Goal: Find specific page/section: Find specific page/section

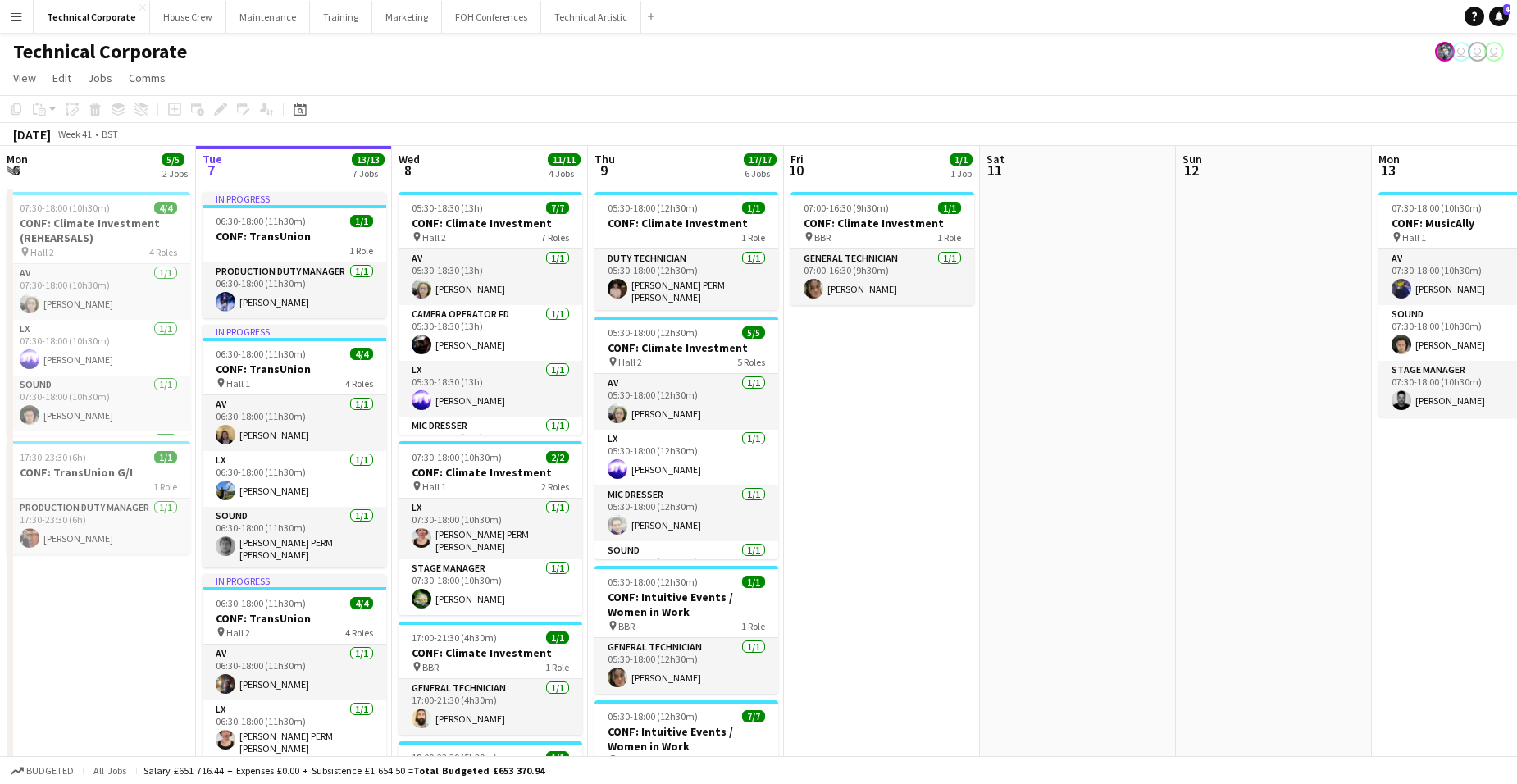
click at [879, 328] on app-date-cell "07:00-16:30 (9h30m) 1/1 CONF: Climate Investment pin BBR 1 Role General Technic…" at bounding box center [882, 781] width 196 height 1190
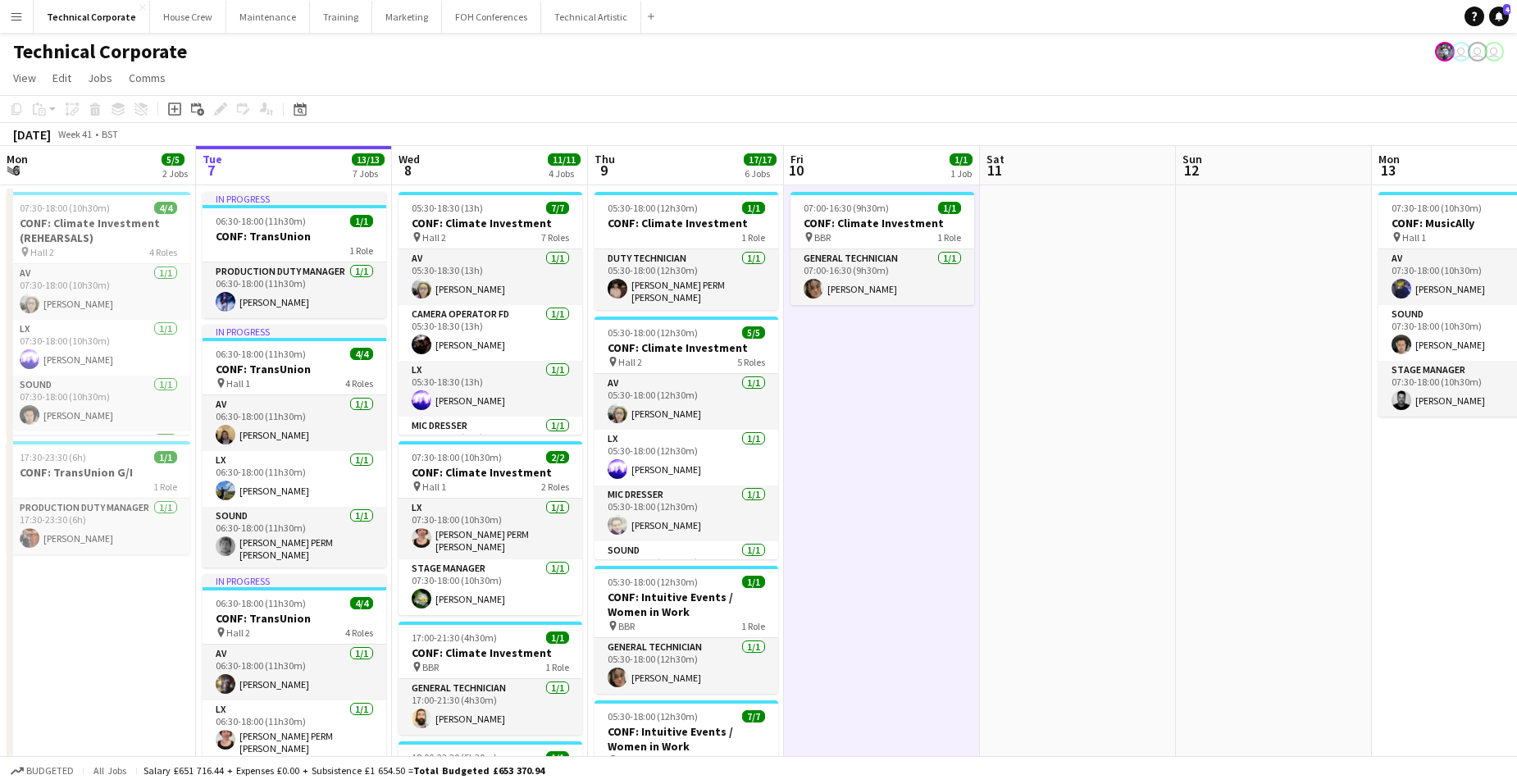
click at [879, 328] on app-date-cell "07:00-16:30 (9h30m) 1/1 CONF: Climate Investment pin BBR 1 Role General Technic…" at bounding box center [882, 781] width 196 height 1190
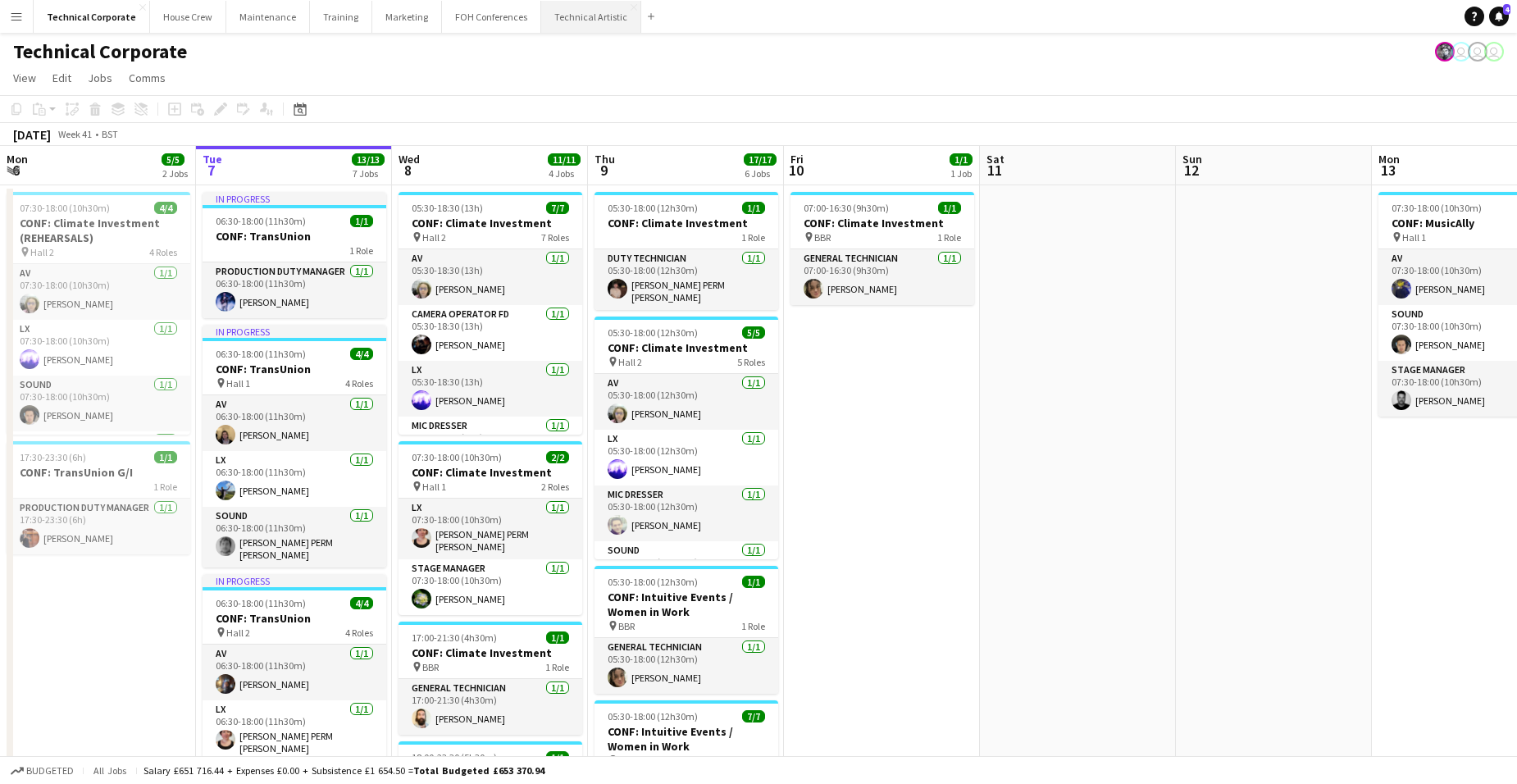
click at [586, 21] on button "Technical Artistic Close" at bounding box center [591, 17] width 100 height 32
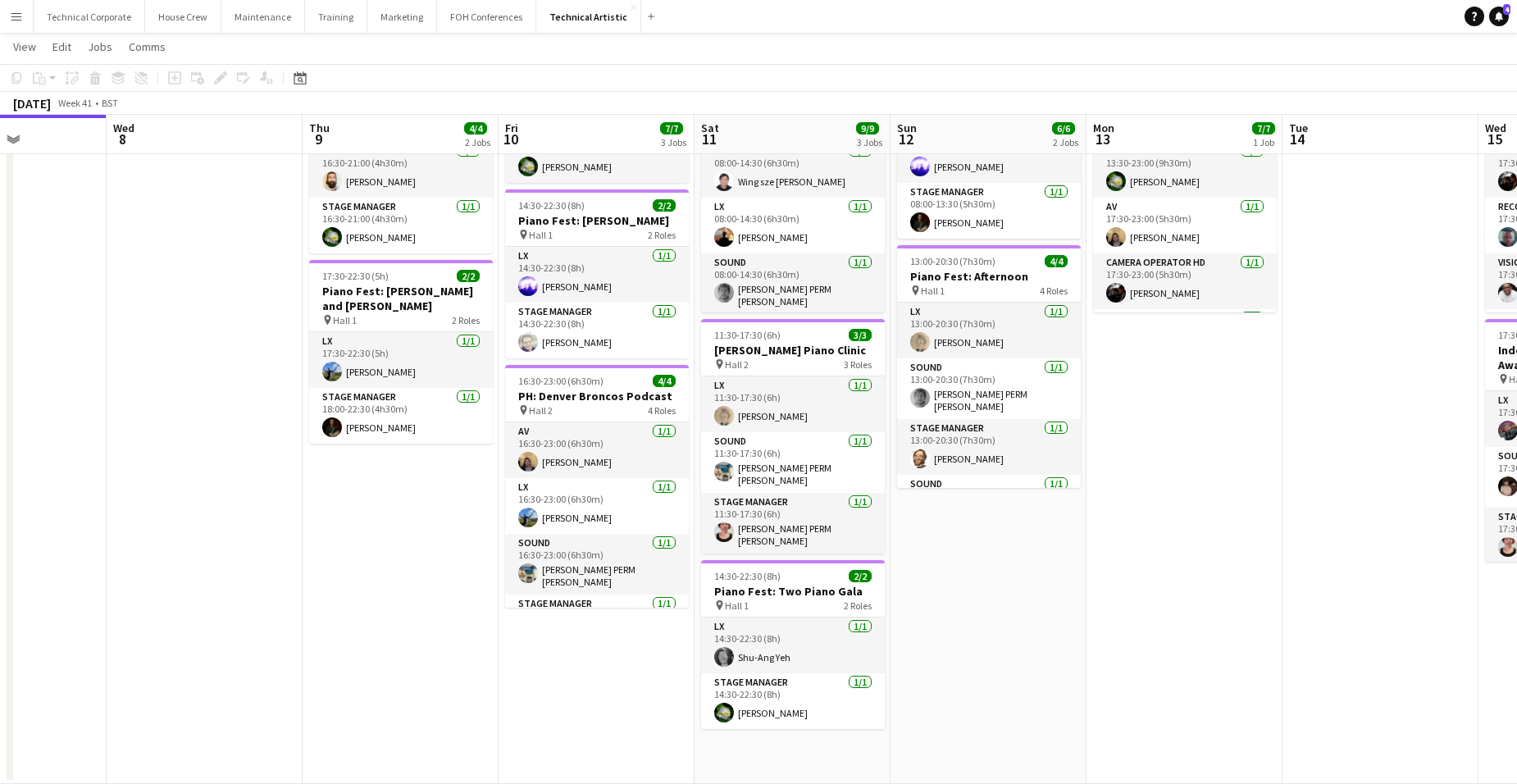
scroll to position [0, 482]
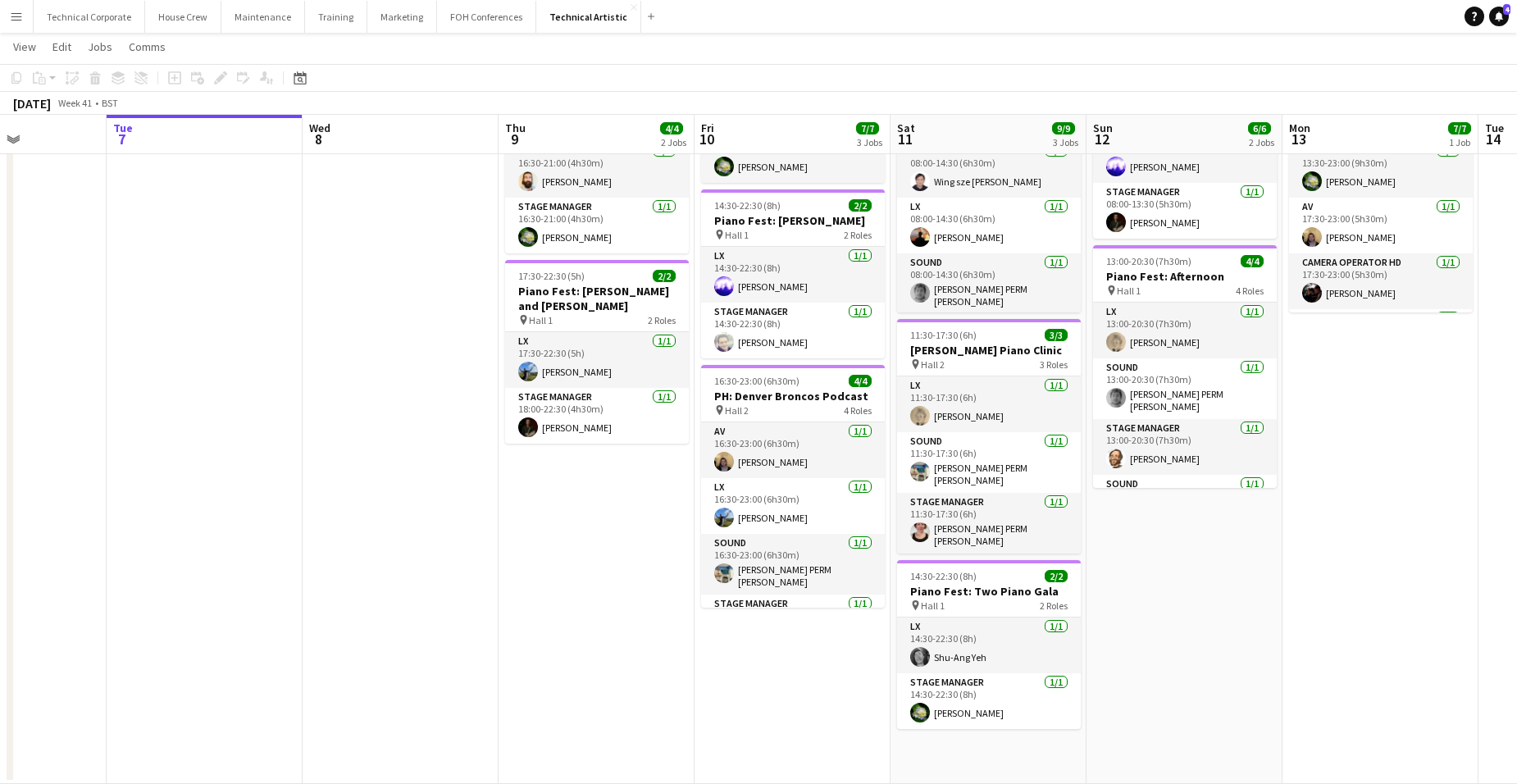
drag, startPoint x: 1269, startPoint y: 639, endPoint x: 678, endPoint y: 662, distance: 591.4
click at [678, 662] on app-calendar-viewport "Sat 4 4/4 1 Job Sun 5 4/4 1 Job Mon 6 Tue 7 Wed 8 Thu 9 4/4 2 Jobs Fri 10 7/7 3…" at bounding box center [758, 363] width 1517 height 840
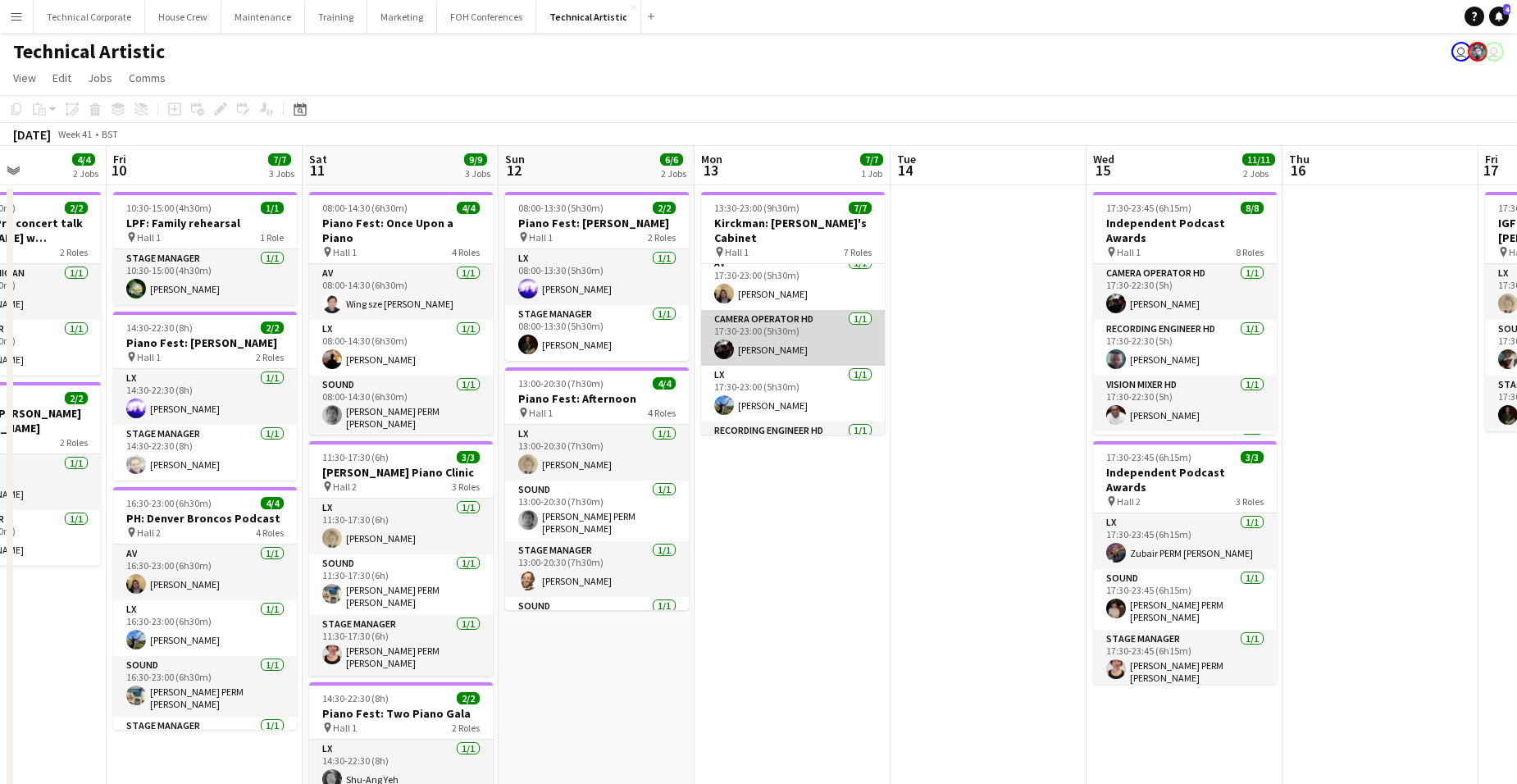
scroll to position [0, 0]
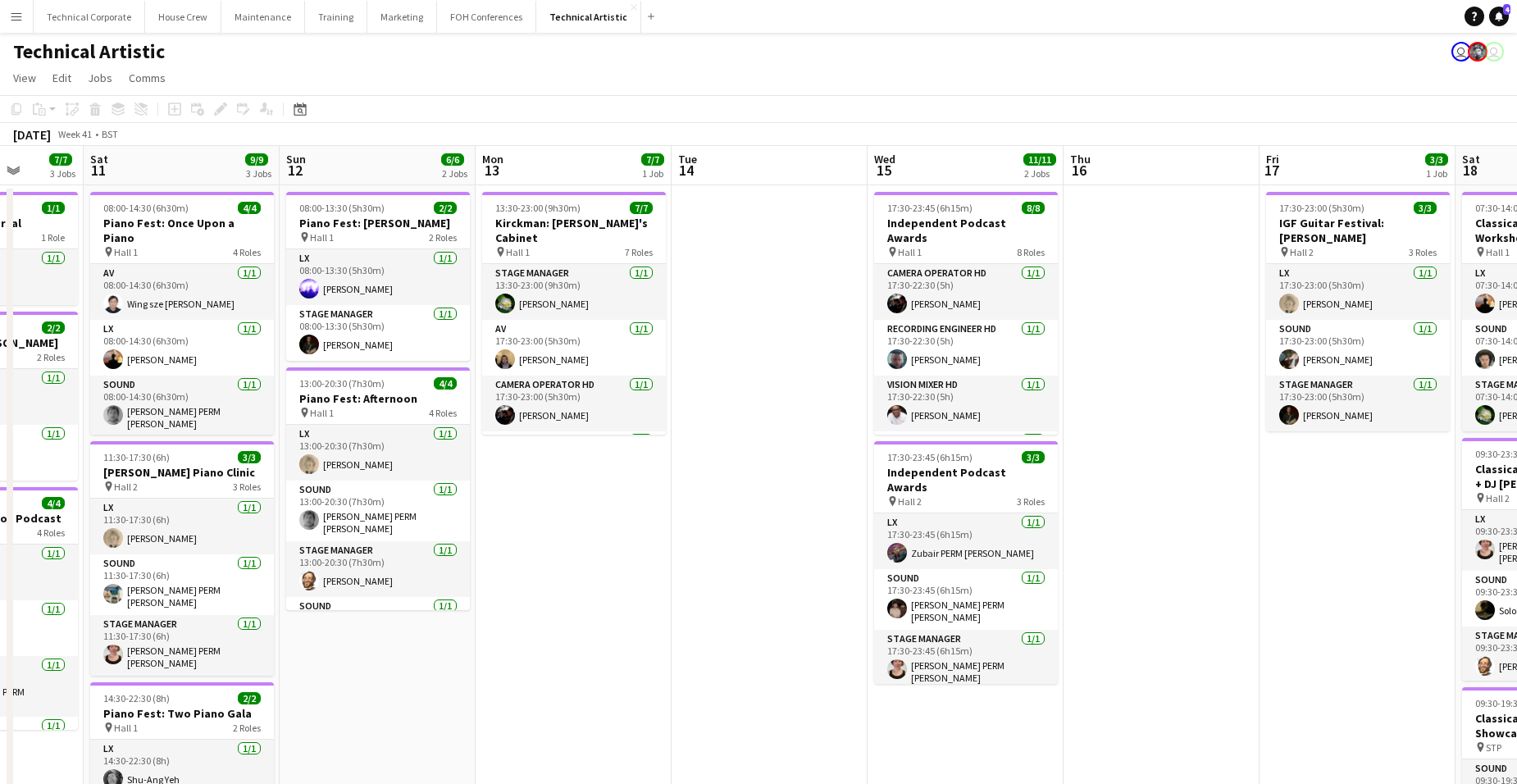
drag, startPoint x: 1062, startPoint y: 379, endPoint x: 631, endPoint y: 396, distance: 431.3
click at [616, 399] on app-calendar-viewport "Tue 7 Wed 8 Thu 9 4/4 2 Jobs Fri 10 7/7 3 Jobs Sat 11 9/9 3 Jobs Sun 12 6/6 2 J…" at bounding box center [758, 554] width 1517 height 816
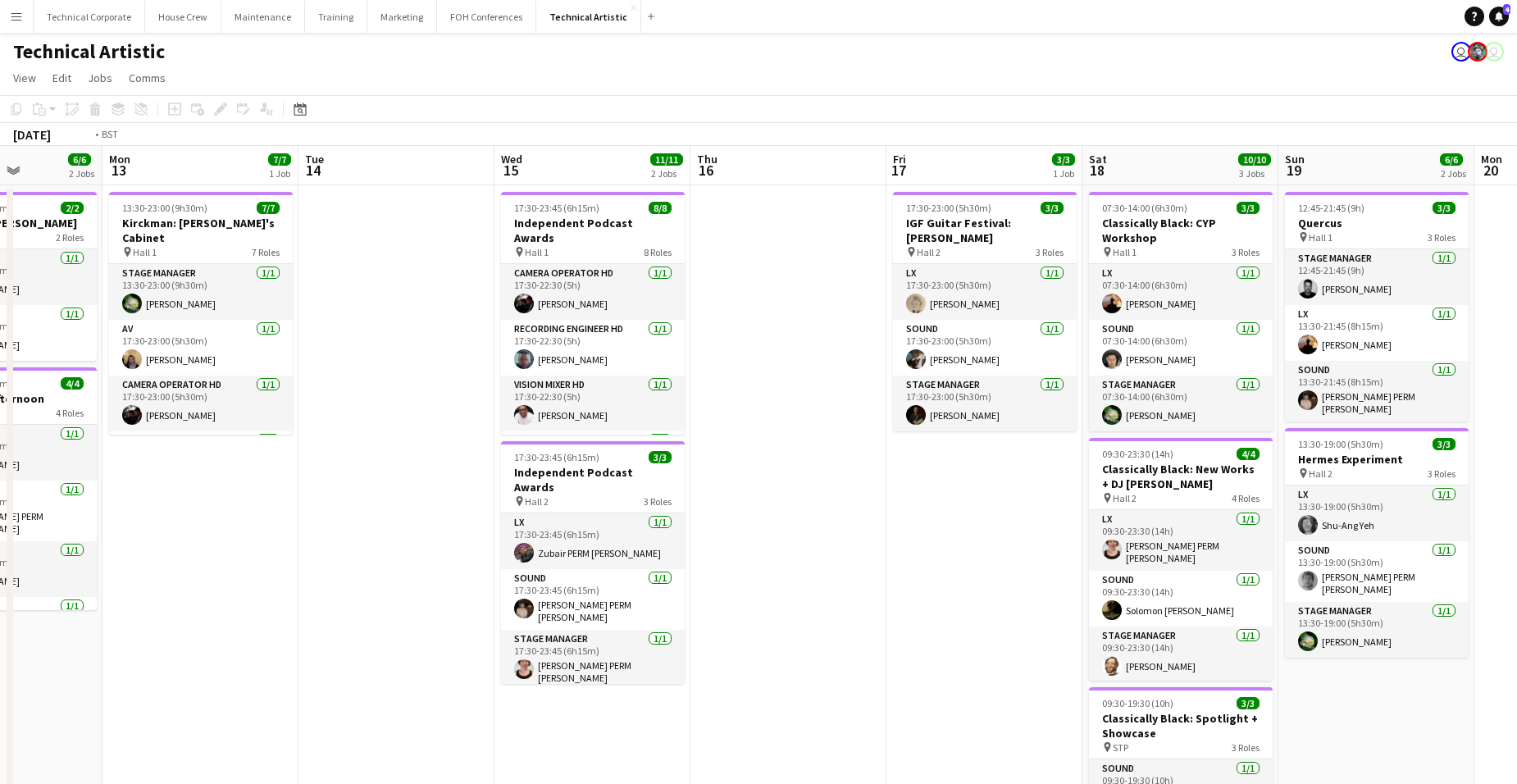
drag, startPoint x: 1037, startPoint y: 522, endPoint x: 677, endPoint y: 504, distance: 360.4
click at [685, 504] on app-calendar-viewport "Thu 9 4/4 2 Jobs Fri 10 7/7 3 Jobs Sat 11 9/9 3 Jobs Sun 12 6/6 2 Jobs Mon 13 7…" at bounding box center [758, 554] width 1517 height 816
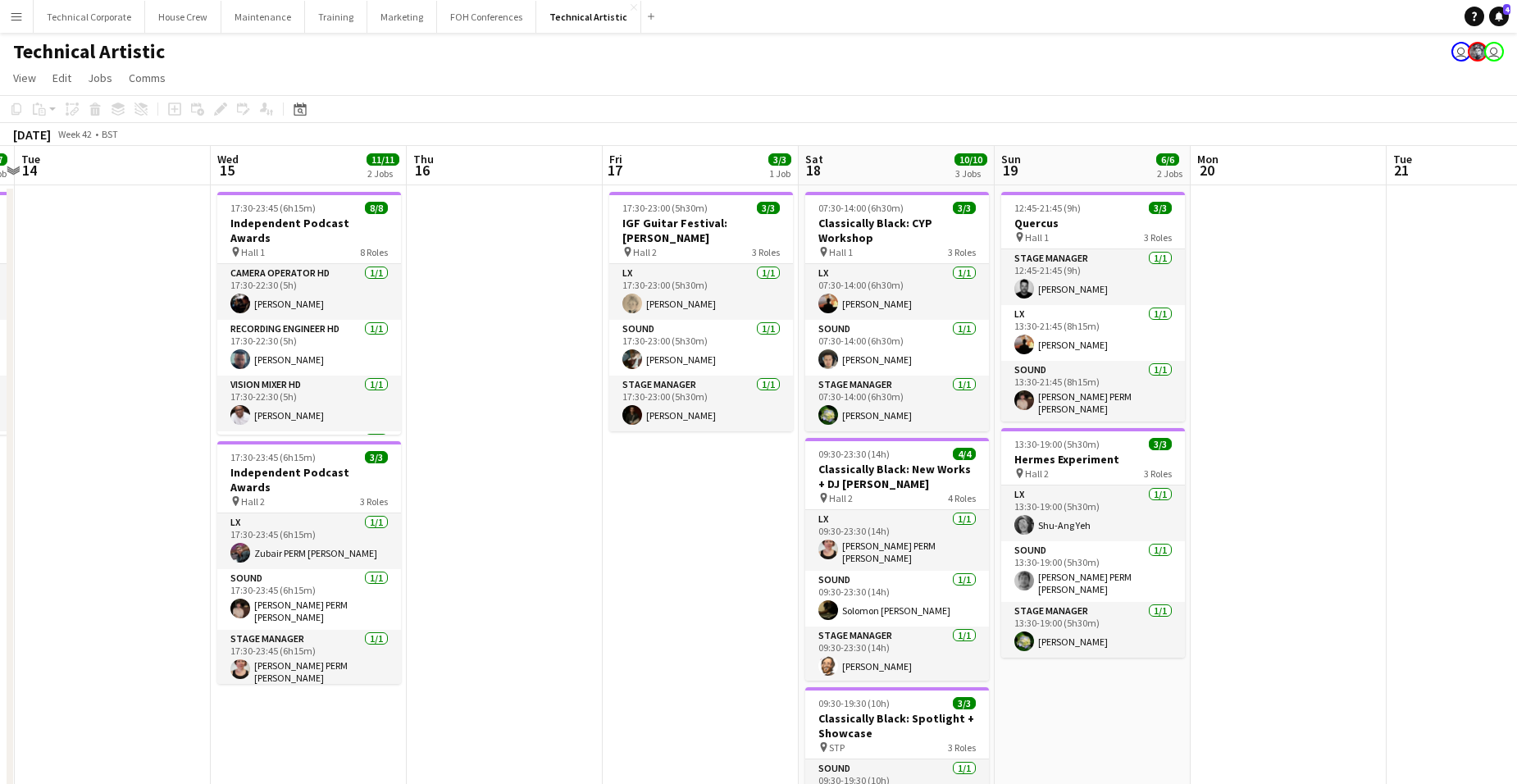
click at [106, 232] on app-date-cell at bounding box center [113, 573] width 196 height 776
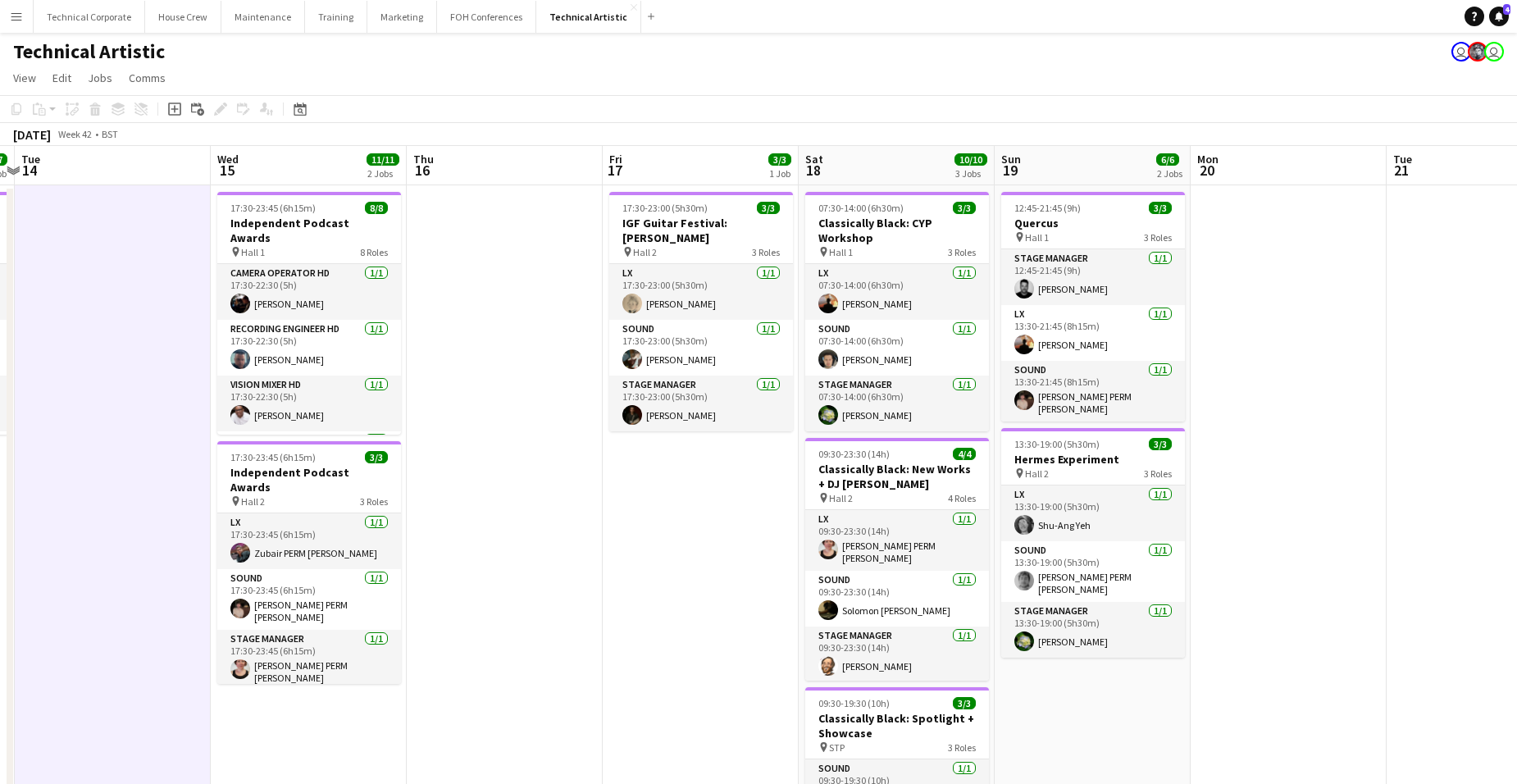
click at [114, 170] on app-board-header-date "Tue 14" at bounding box center [113, 165] width 196 height 39
click at [115, 170] on app-board-header-date "Tue 14" at bounding box center [113, 165] width 196 height 39
